Goal: Task Accomplishment & Management: Manage account settings

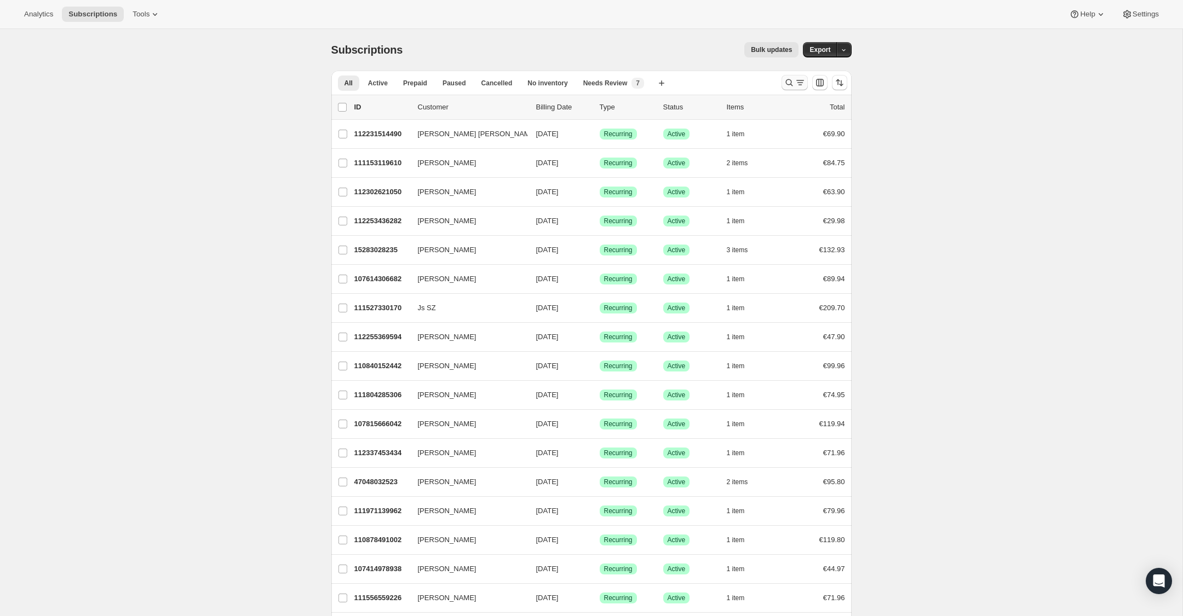
click at [789, 82] on icon "Search and filter results" at bounding box center [788, 82] width 11 height 11
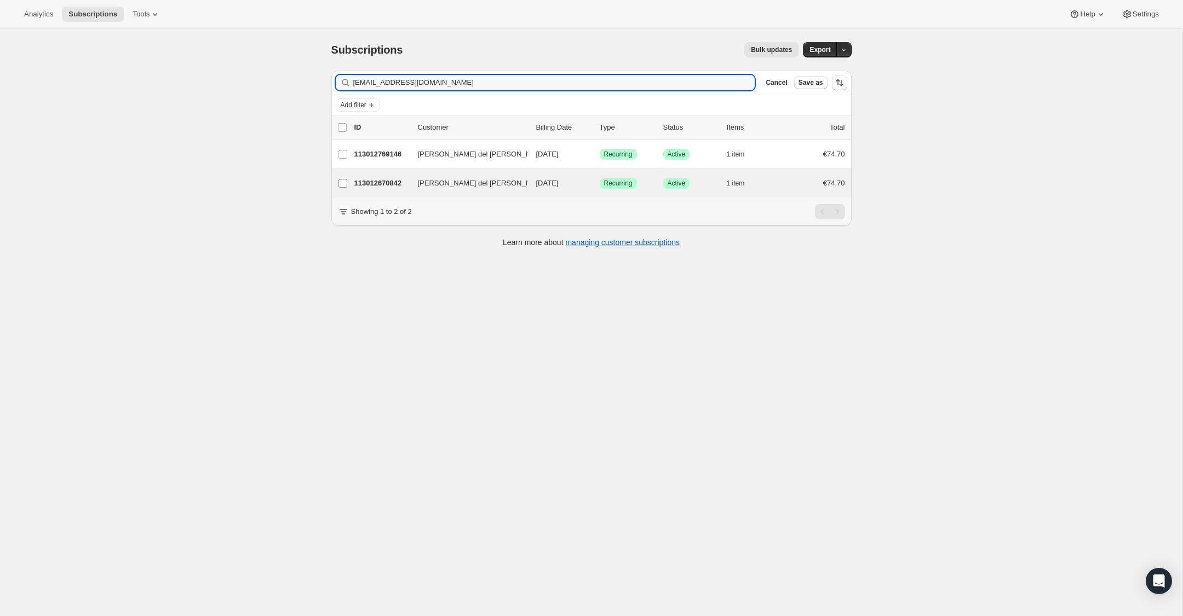
type input "[EMAIL_ADDRESS][DOMAIN_NAME]"
click at [341, 185] on input "[PERSON_NAME] del [PERSON_NAME]" at bounding box center [342, 183] width 9 height 9
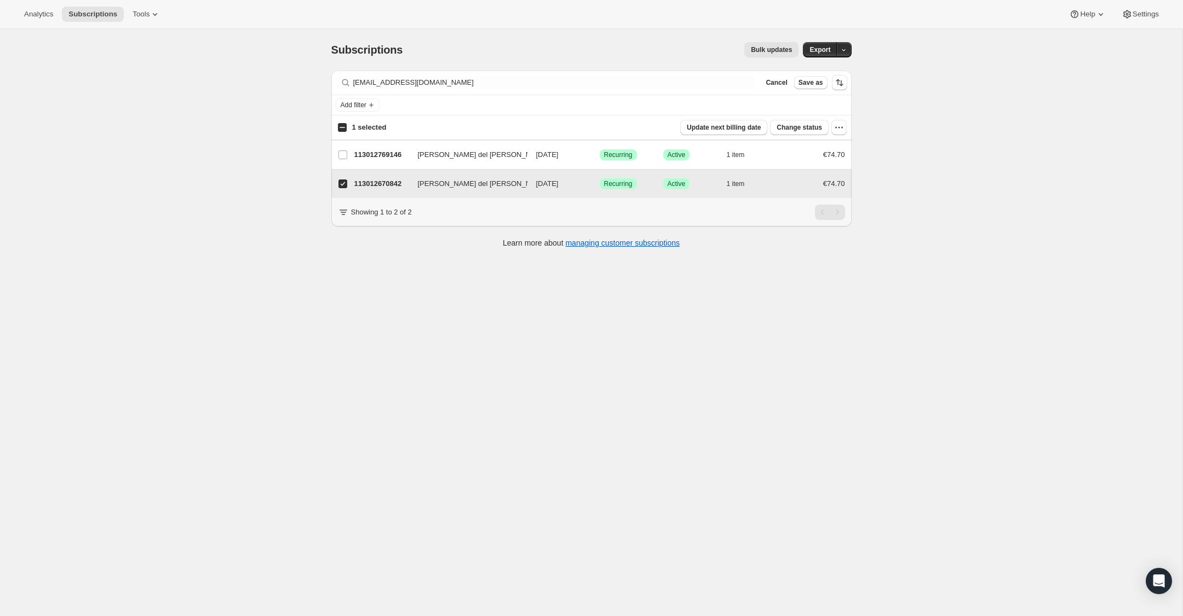
click at [342, 185] on input "[PERSON_NAME] del [PERSON_NAME]" at bounding box center [342, 184] width 9 height 9
checkbox input "false"
click at [364, 185] on p "113012670842" at bounding box center [381, 183] width 55 height 11
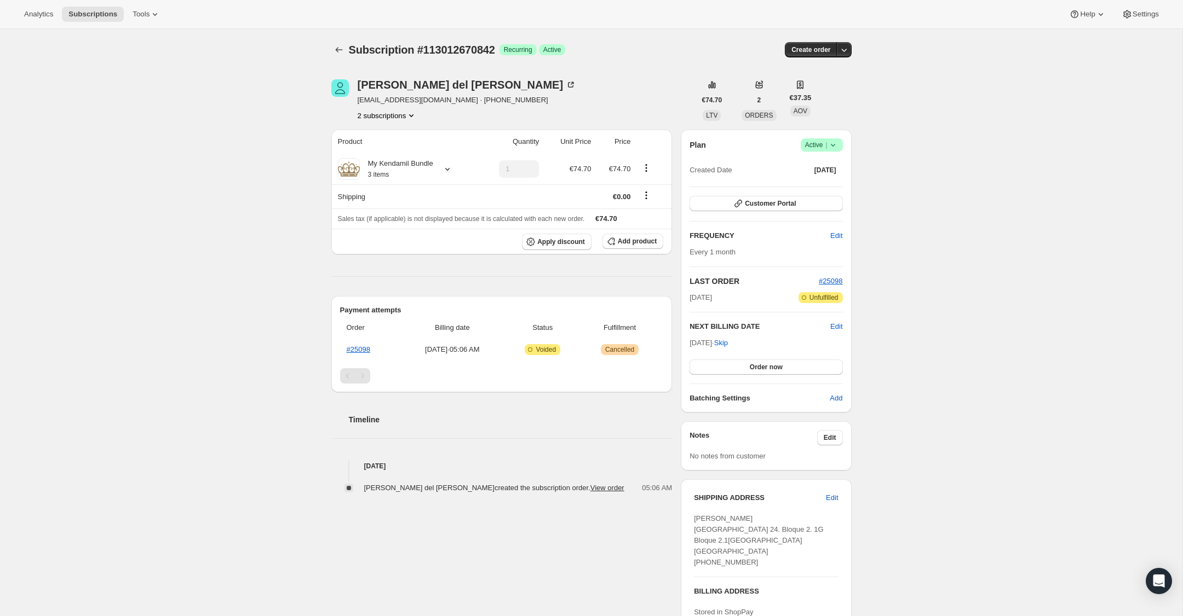
click at [832, 146] on icon at bounding box center [832, 145] width 4 height 3
click at [827, 187] on span "Cancel subscription" at bounding box center [818, 185] width 62 height 8
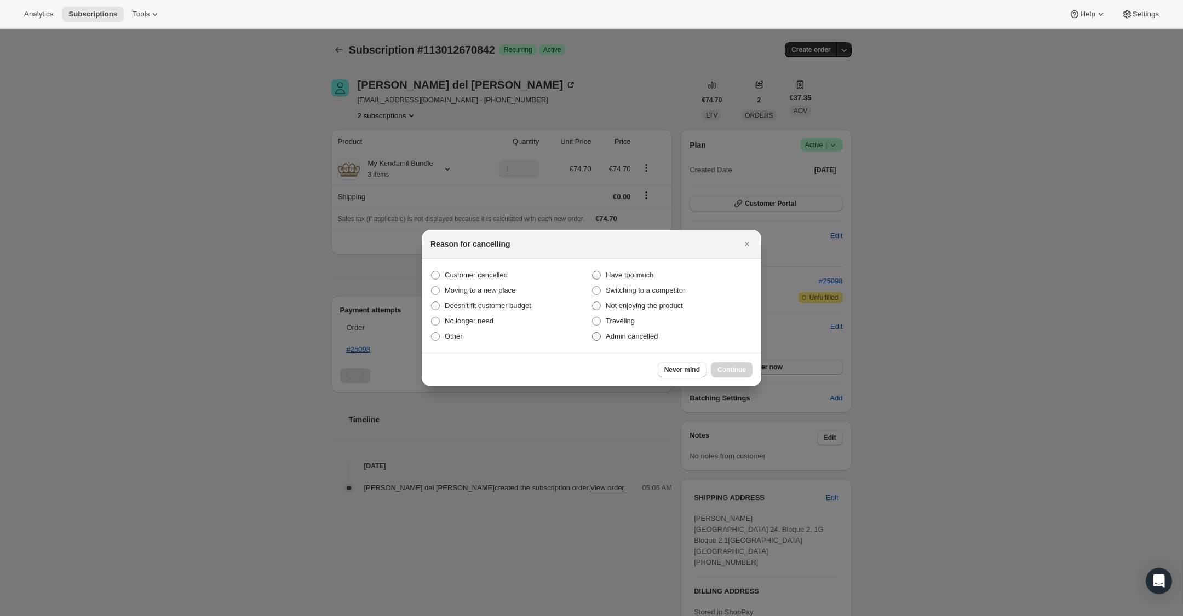
click at [597, 335] on span ":rc1:" at bounding box center [596, 336] width 9 height 9
click at [592, 333] on input "Admin cancelled" at bounding box center [592, 332] width 1 height 1
radio input "true"
click at [734, 370] on span "Continue" at bounding box center [731, 370] width 28 height 9
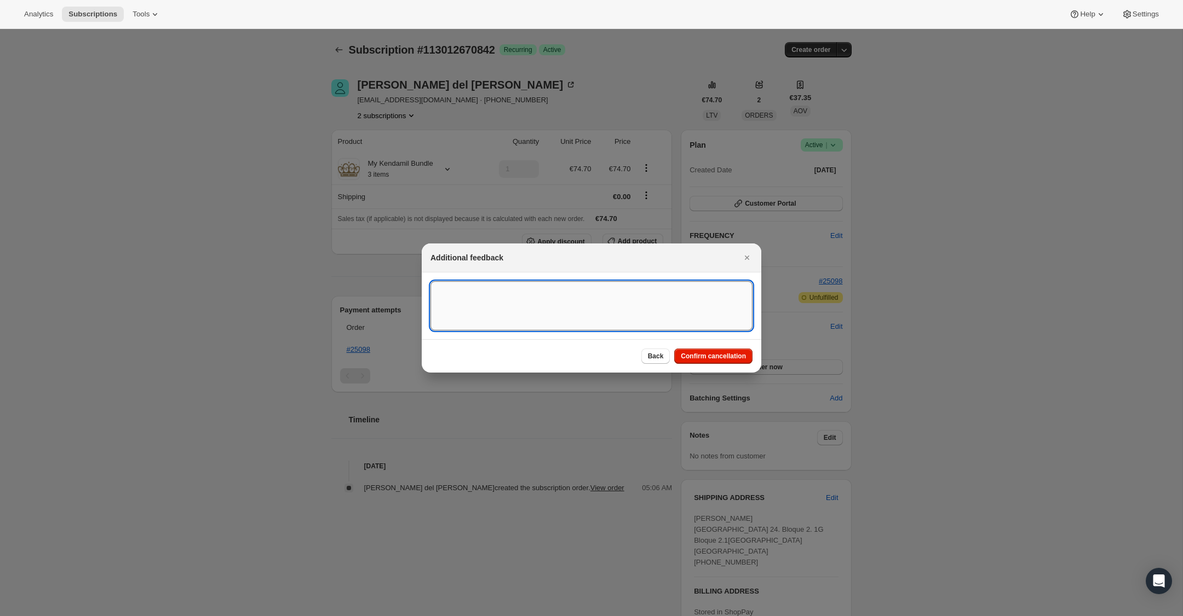
click at [666, 306] on textarea ":rc1:" at bounding box center [591, 305] width 322 height 49
type textarea "US Billing"
click at [731, 358] on span "Confirm cancellation" at bounding box center [713, 356] width 65 height 9
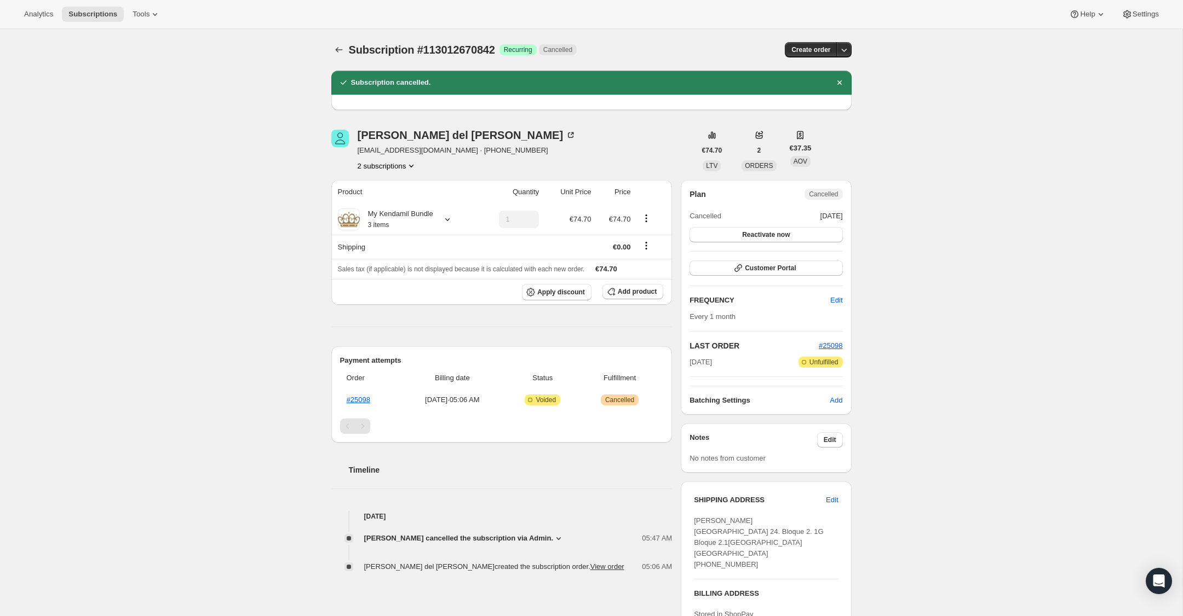
click at [417, 167] on icon "Product actions" at bounding box center [411, 165] width 11 height 11
click at [407, 200] on span "113012769146" at bounding box center [387, 205] width 80 height 11
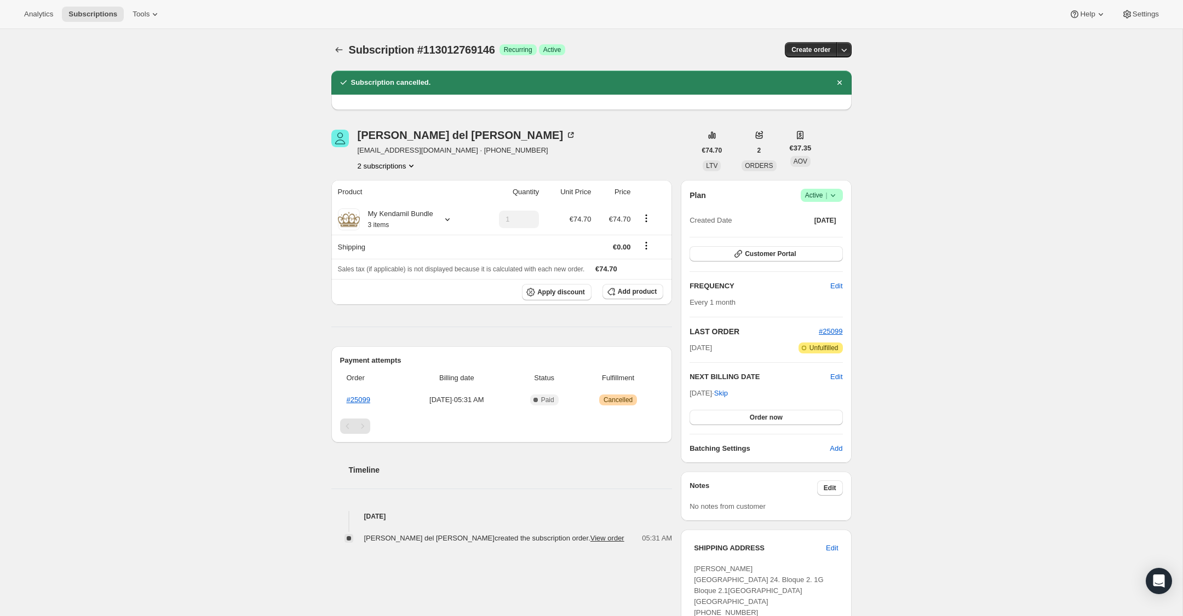
click at [831, 195] on icon at bounding box center [832, 195] width 4 height 3
click at [826, 238] on span "Cancel subscription" at bounding box center [818, 236] width 62 height 8
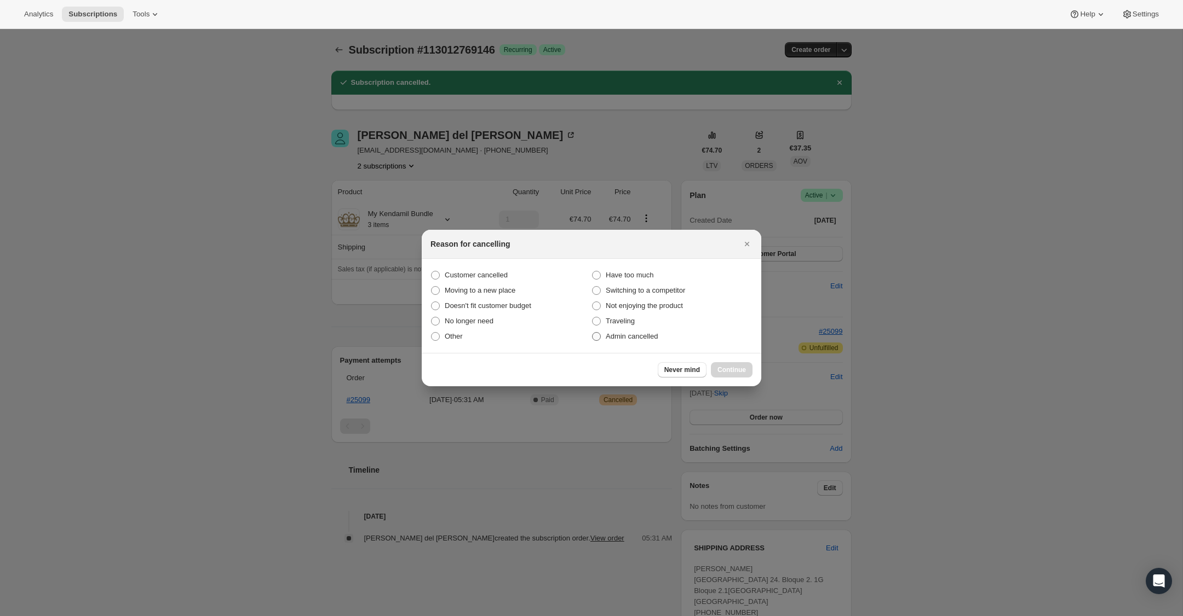
click at [598, 336] on span ":rhn:" at bounding box center [596, 336] width 9 height 9
click at [592, 333] on input "Admin cancelled" at bounding box center [592, 332] width 1 height 1
radio input "true"
click at [728, 368] on span "Continue" at bounding box center [731, 370] width 28 height 9
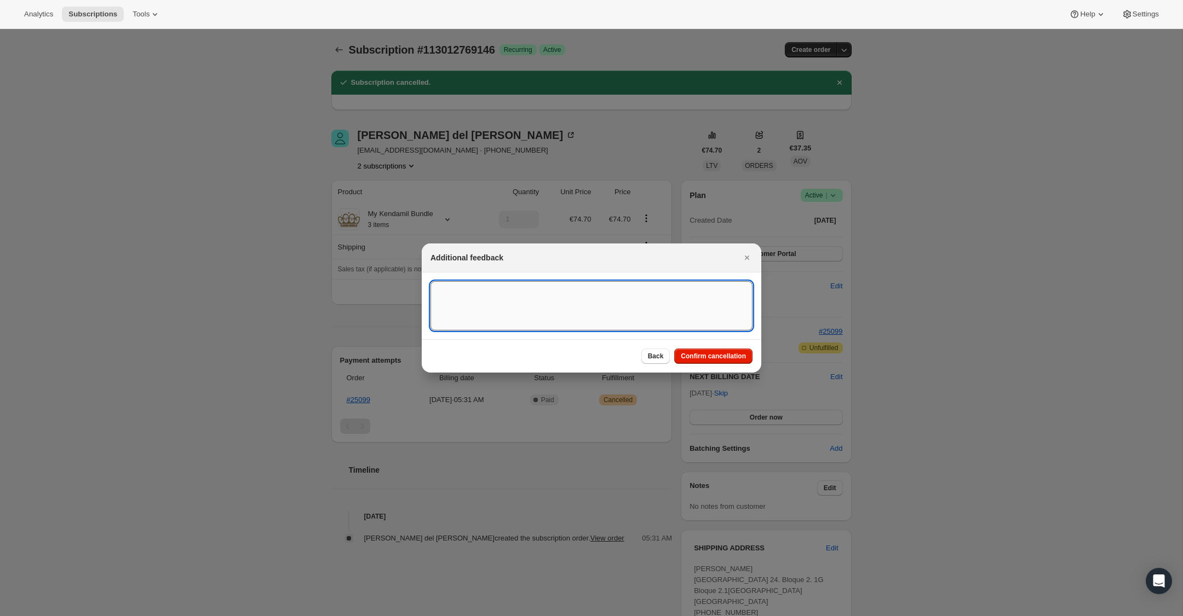
click at [609, 304] on textarea ":rhn:" at bounding box center [591, 305] width 322 height 49
type textarea "US Billing"
click at [710, 359] on span "Confirm cancellation" at bounding box center [713, 356] width 65 height 9
